Goal: Contribute content: Contribute content

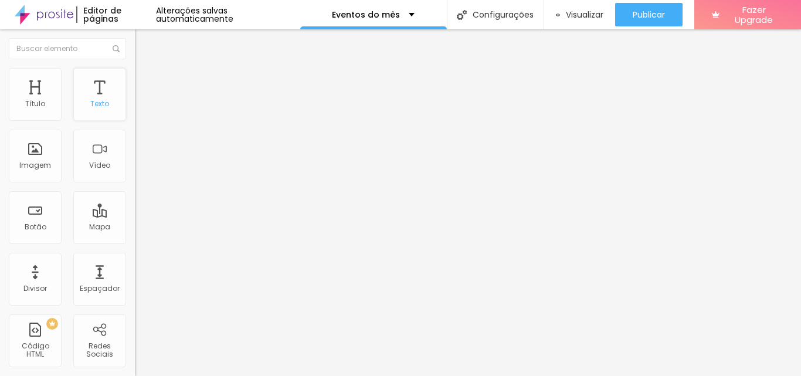
click at [88, 90] on div "Texto" at bounding box center [99, 94] width 53 height 53
click at [90, 91] on div "Texto" at bounding box center [99, 94] width 53 height 53
click at [135, 87] on div "Tipografia" at bounding box center [202, 83] width 135 height 7
click at [135, 113] on button "button" at bounding box center [143, 106] width 16 height 12
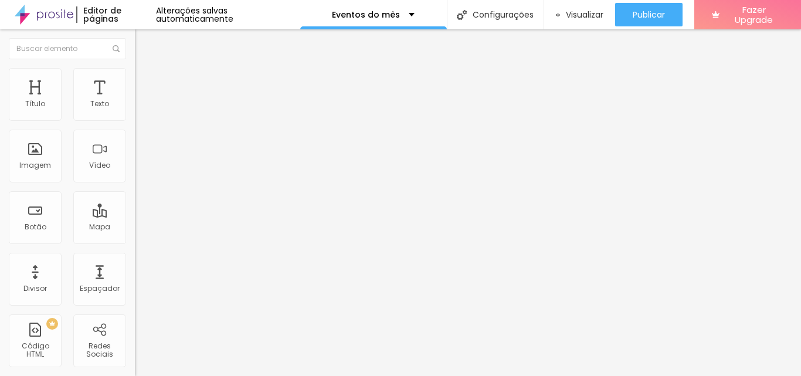
click at [135, 73] on img at bounding box center [140, 73] width 11 height 11
click at [135, 67] on img at bounding box center [140, 61] width 11 height 11
click at [135, 87] on div "Tipografia" at bounding box center [202, 83] width 135 height 7
click at [135, 113] on button "button" at bounding box center [143, 106] width 16 height 12
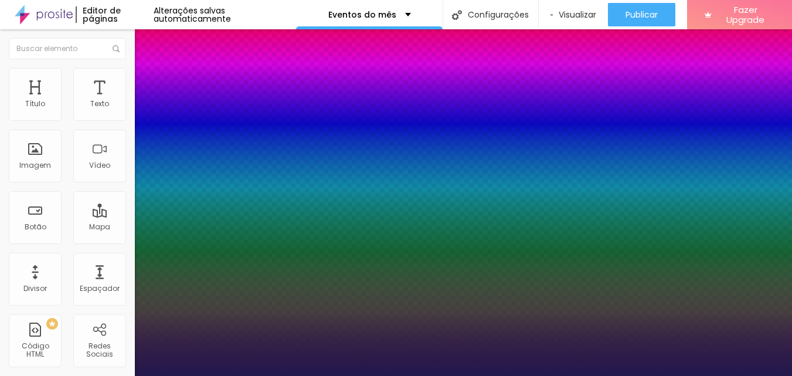
type input "1"
click at [46, 375] on div at bounding box center [396, 376] width 792 height 0
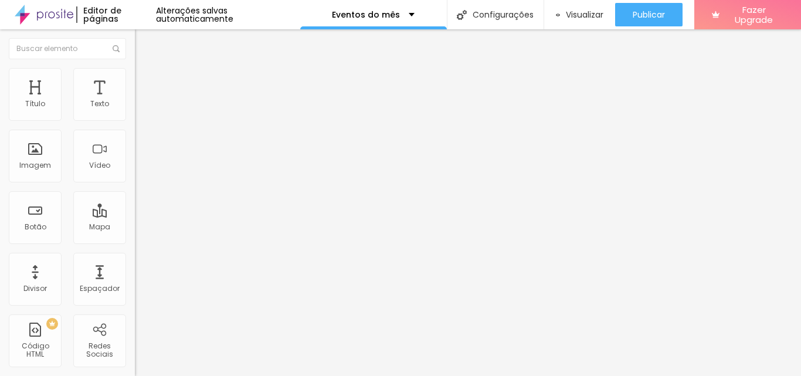
click at [135, 192] on div "Editar Texto Estilo Avançado Tipografia Voltar ao padrão Sombra DESATIVADO Volt…" at bounding box center [202, 202] width 135 height 346
click at [139, 109] on icon "button" at bounding box center [142, 105] width 7 height 7
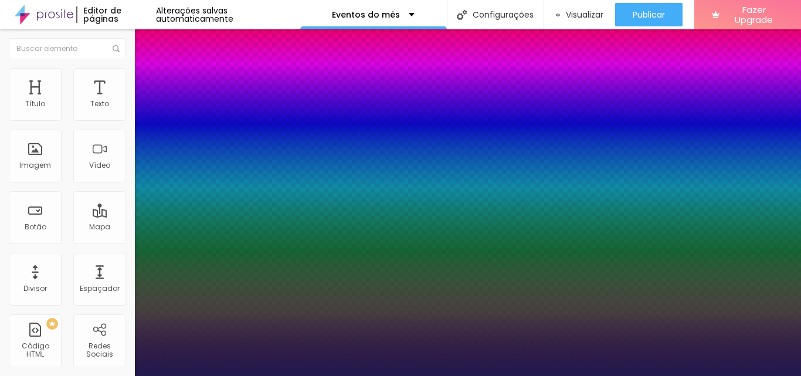
type input "1"
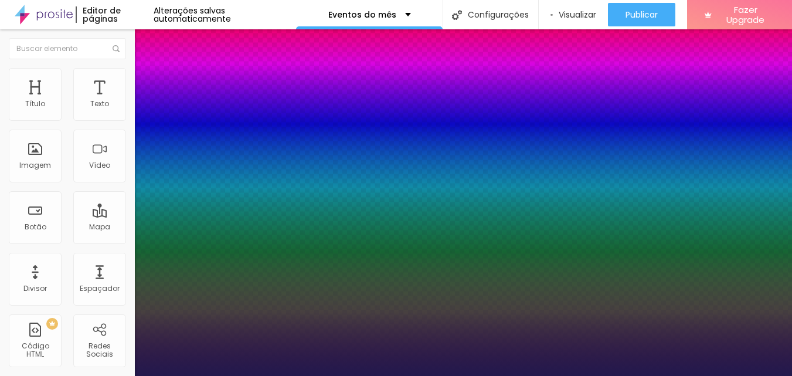
type input "17"
type input "1"
type input "20"
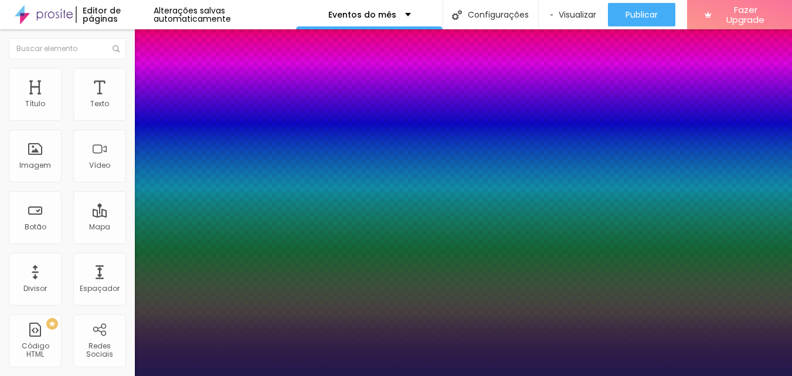
type input "1"
type input "20"
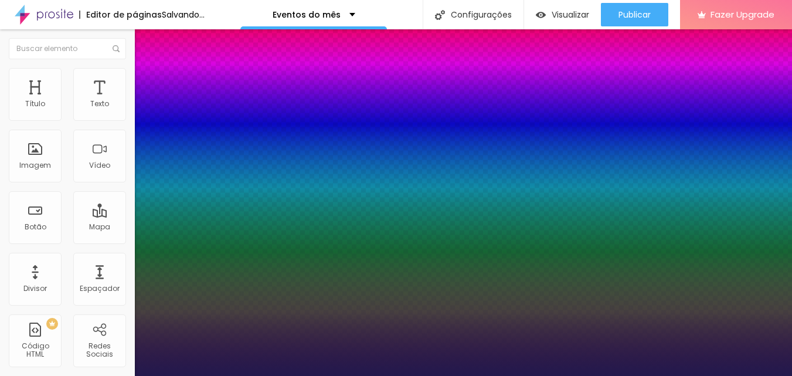
type input "1"
click at [55, 375] on div at bounding box center [396, 376] width 792 height 0
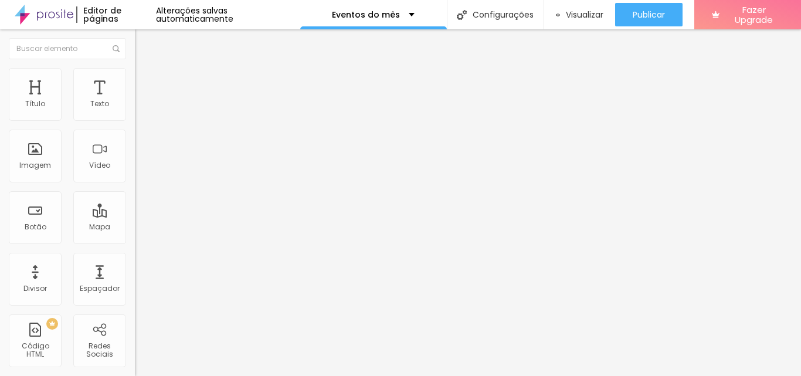
click at [135, 80] on img at bounding box center [140, 85] width 11 height 11
click at [135, 71] on img at bounding box center [140, 73] width 11 height 11
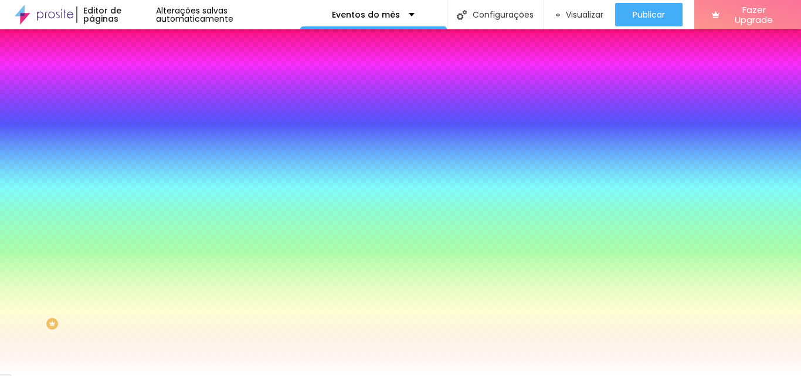
click at [135, 171] on input "#FFFFFF" at bounding box center [205, 165] width 141 height 12
type input "#FFFFFF"
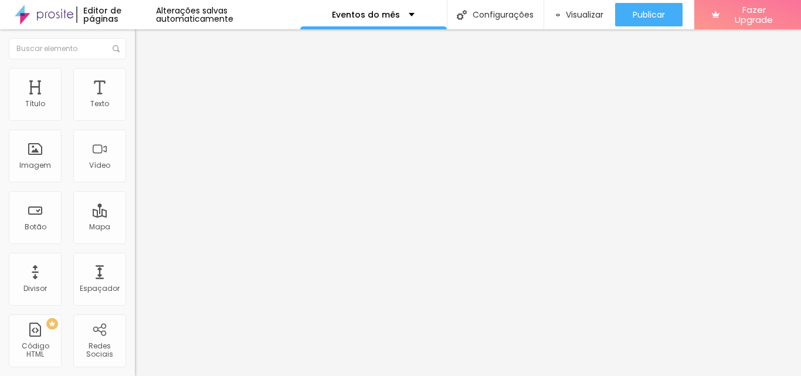
click at [135, 101] on span "Adicionar imagem" at bounding box center [173, 96] width 76 height 10
click at [135, 240] on input "https://" at bounding box center [205, 235] width 141 height 12
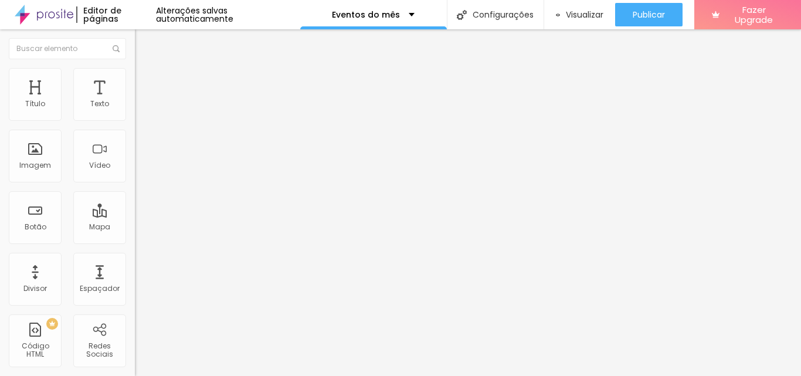
type input "h"
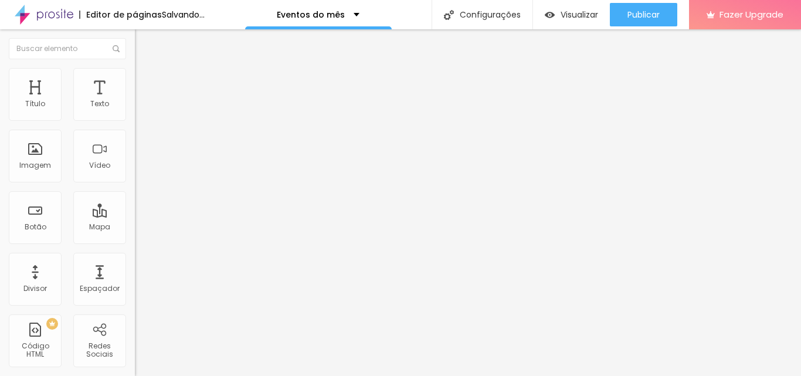
paste input "https://studiosoareseventos.fotto.com.br/amistoso-los-pingas-fc-x-ec-sao-cristo…"
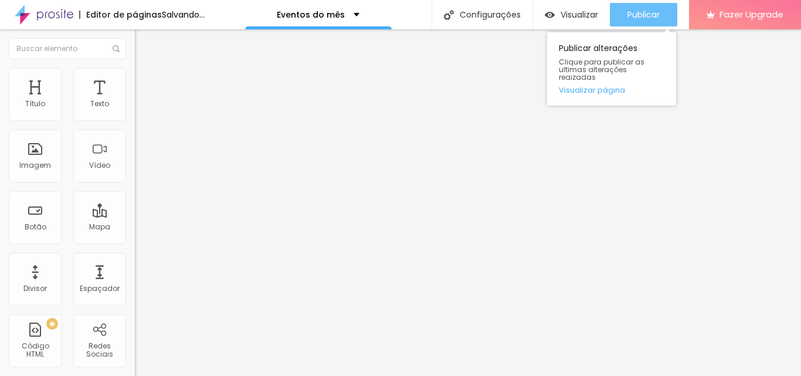
type input "https://studiosoareseventos.fotto.com.br/amistoso-los-pingas-fc-x-ec-sao-cristo…"
click at [645, 13] on span "Publicar" at bounding box center [643, 14] width 32 height 9
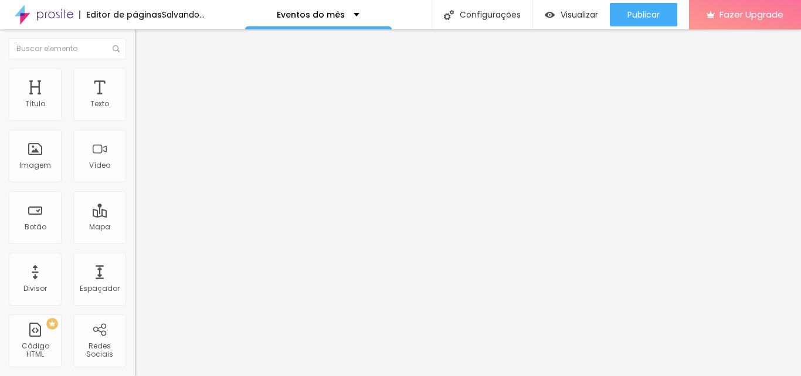
click at [135, 101] on span "Adicionar imagem" at bounding box center [173, 96] width 76 height 10
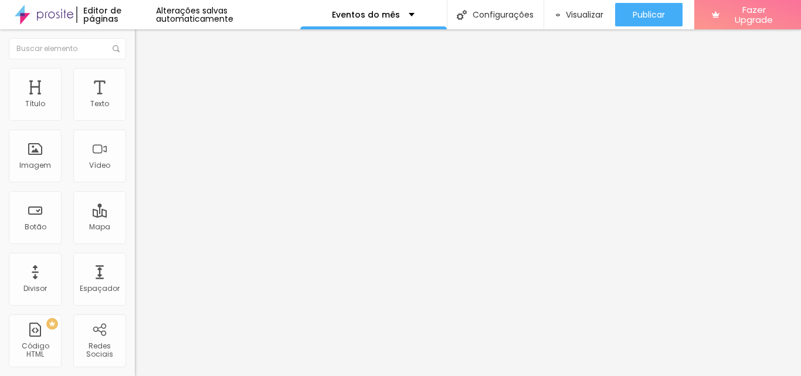
click at [135, 240] on input "https://" at bounding box center [205, 235] width 141 height 12
type input "h"
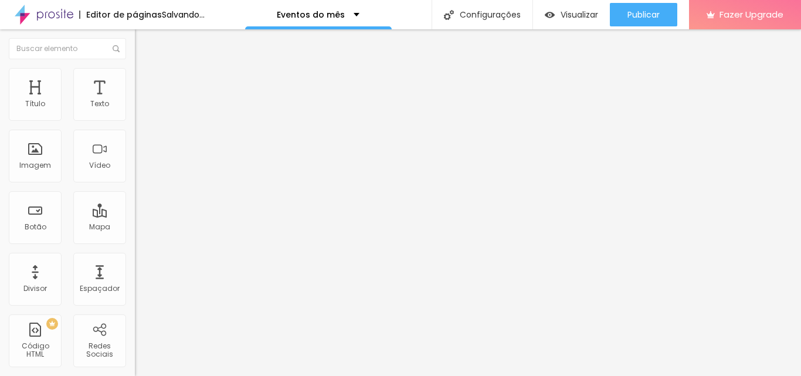
paste input "https://studiosoareseventos.fotto.com.br/amistoso-amigos-da-moller-x-cdhu/e/171…"
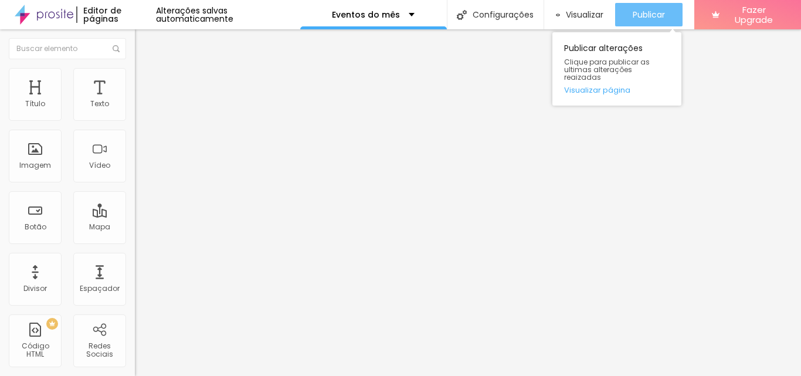
type input "https://studiosoareseventos.fotto.com.br/amistoso-amigos-da-moller-x-cdhu/e/171…"
click at [646, 12] on span "Publicar" at bounding box center [648, 14] width 32 height 9
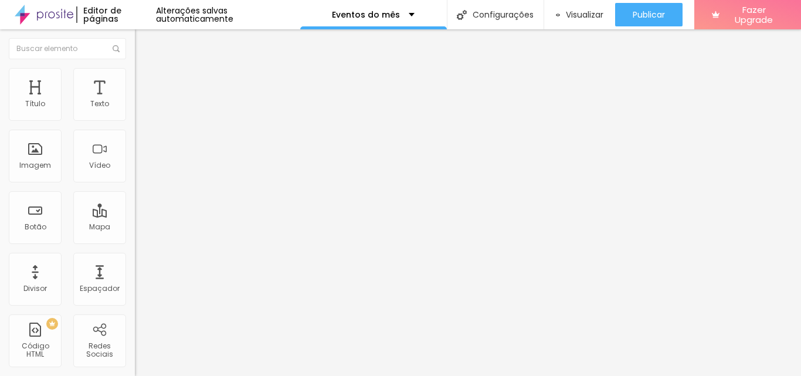
click at [135, 101] on span "Adicionar imagem" at bounding box center [173, 96] width 76 height 10
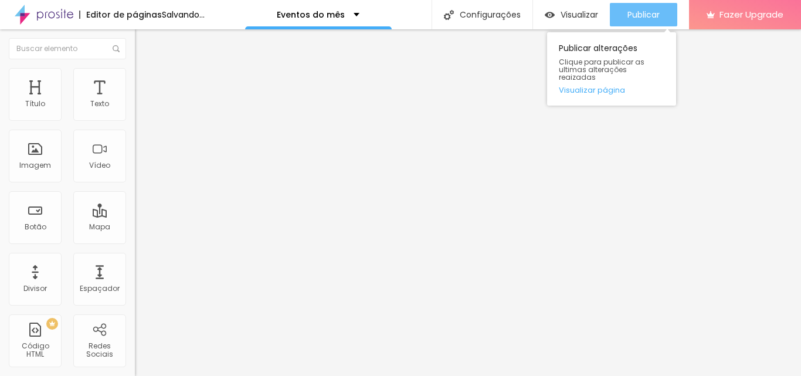
click at [648, 12] on span "Publicar" at bounding box center [643, 14] width 32 height 9
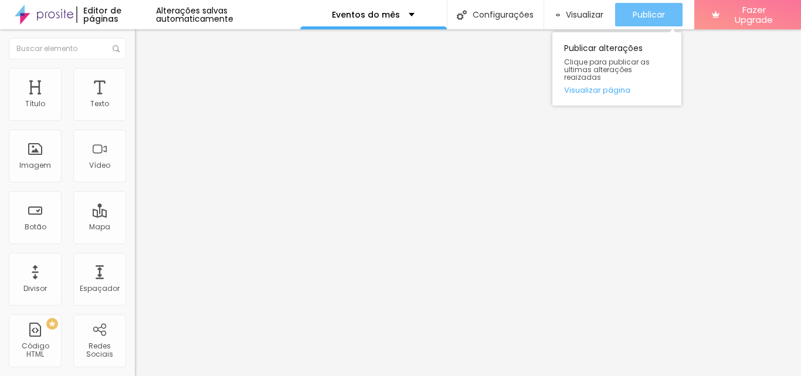
click at [648, 15] on span "Publicar" at bounding box center [648, 14] width 32 height 9
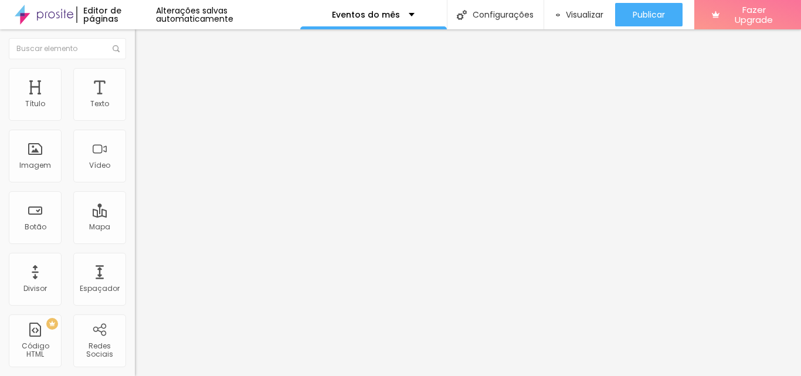
click at [144, 43] on img "button" at bounding box center [148, 42] width 9 height 9
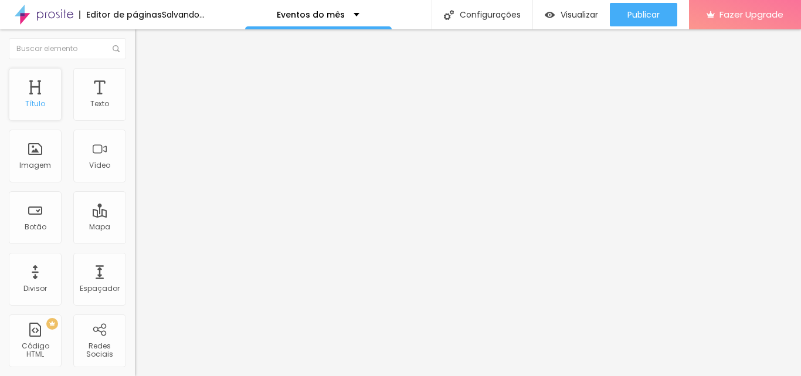
click at [30, 91] on div "Título" at bounding box center [35, 94] width 53 height 53
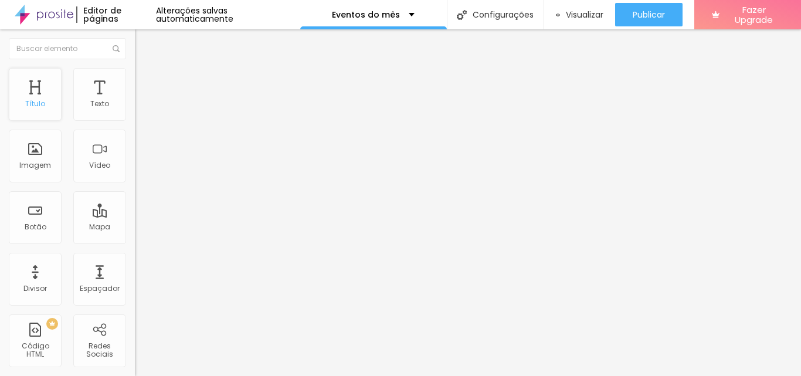
click at [30, 89] on div "Título" at bounding box center [35, 94] width 53 height 53
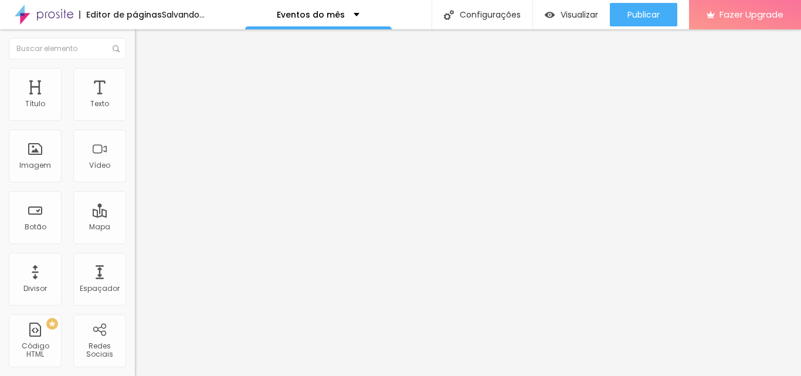
click at [144, 40] on img "button" at bounding box center [148, 42] width 9 height 9
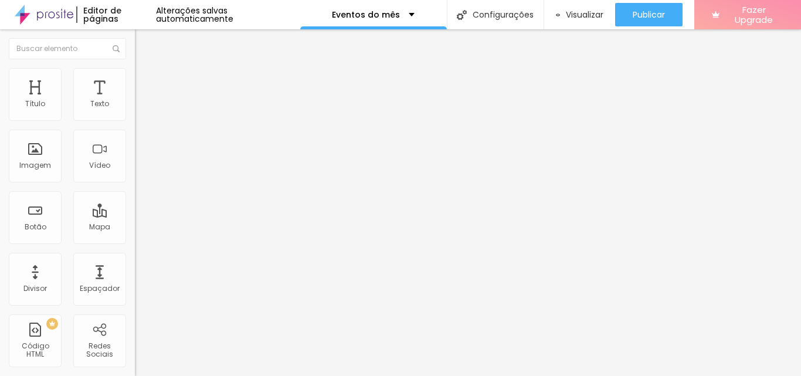
click at [795, 25] on button "Fazer Upgrade" at bounding box center [747, 14] width 107 height 29
